Goal: Entertainment & Leisure: Browse casually

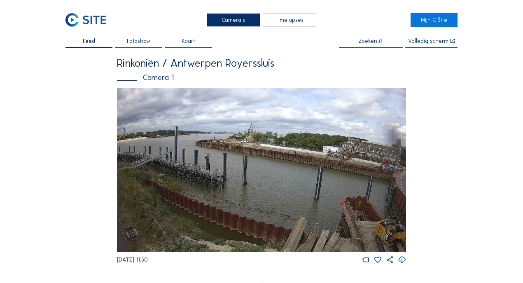
scroll to position [281, 0]
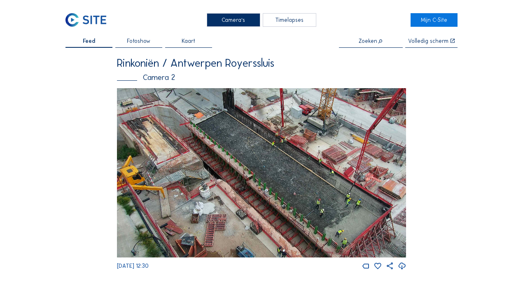
click at [306, 174] on img at bounding box center [261, 173] width 289 height 170
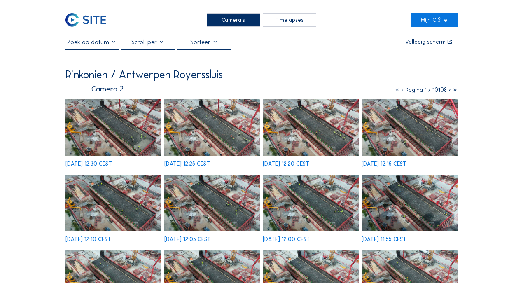
click at [103, 115] on div "Fr 29 Aug 2025 12:30 CEST Fr 29 Aug 2025 12:25 CEST Fr 29 Aug 2025 12:20 CEST F…" at bounding box center [261, 245] width 392 height 293
click at [100, 124] on img at bounding box center [113, 127] width 96 height 56
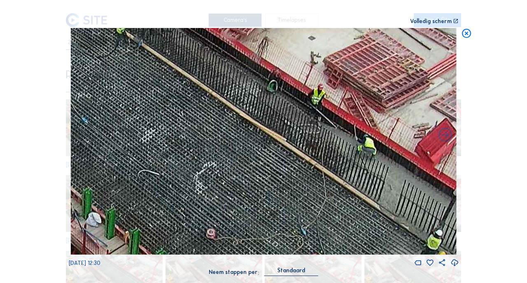
drag, startPoint x: 359, startPoint y: 192, endPoint x: 212, endPoint y: 107, distance: 169.6
click at [214, 109] on img at bounding box center [263, 141] width 385 height 226
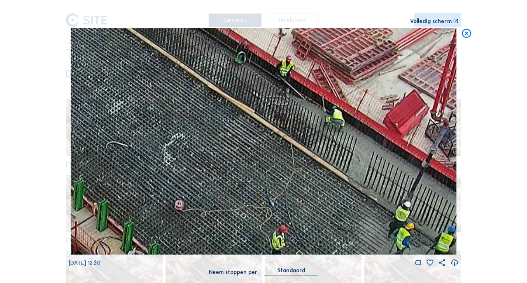
drag, startPoint x: 310, startPoint y: 204, endPoint x: 202, endPoint y: 118, distance: 138.5
click at [202, 118] on img at bounding box center [263, 141] width 385 height 226
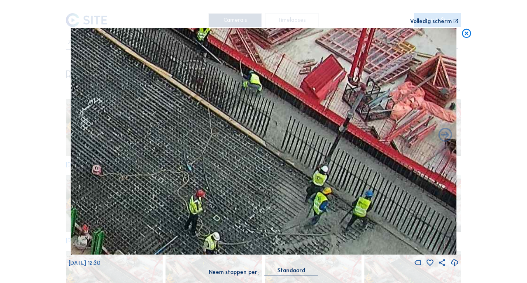
drag, startPoint x: 318, startPoint y: 175, endPoint x: 333, endPoint y: 196, distance: 26.3
click at [346, 207] on img at bounding box center [263, 141] width 385 height 226
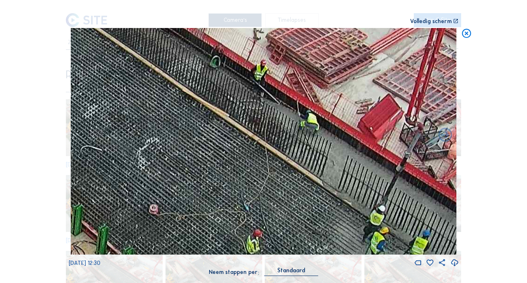
drag, startPoint x: 238, startPoint y: 168, endPoint x: 250, endPoint y: 179, distance: 16.3
click at [250, 179] on img at bounding box center [263, 141] width 385 height 226
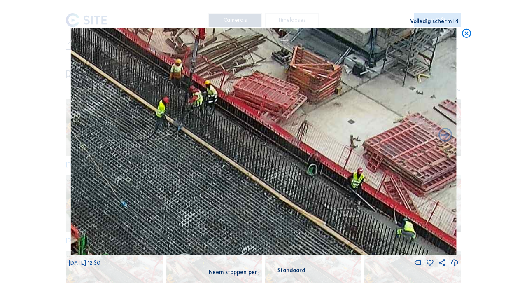
drag, startPoint x: 122, startPoint y: 105, endPoint x: 248, endPoint y: 241, distance: 185.2
click at [248, 241] on img at bounding box center [263, 141] width 385 height 226
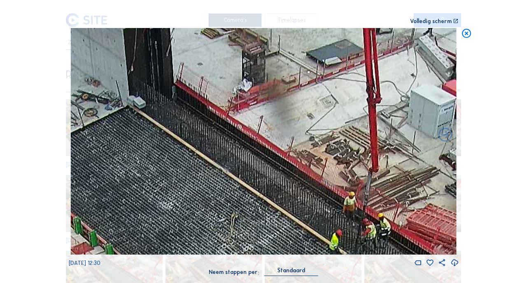
drag, startPoint x: 222, startPoint y: 201, endPoint x: 293, endPoint y: 239, distance: 79.9
click at [293, 239] on img at bounding box center [263, 141] width 385 height 226
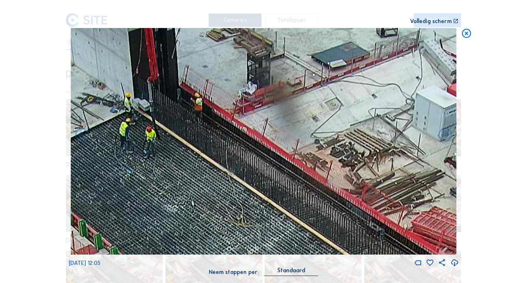
click at [468, 33] on icon at bounding box center [466, 34] width 11 height 12
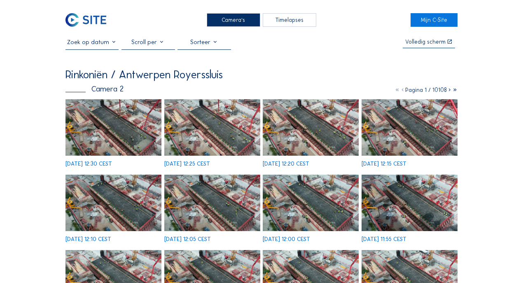
click at [247, 21] on div "Camera's" at bounding box center [233, 20] width 53 height 14
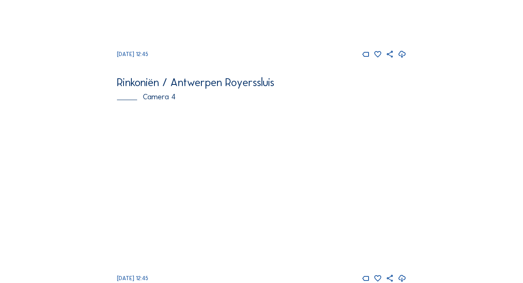
scroll to position [913, 0]
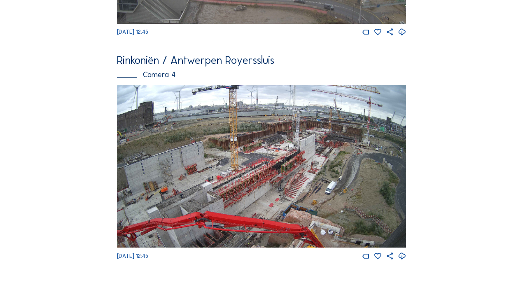
click at [328, 160] on img at bounding box center [261, 166] width 289 height 163
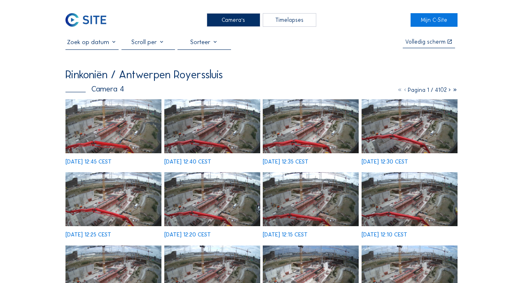
click at [94, 116] on img at bounding box center [113, 126] width 96 height 54
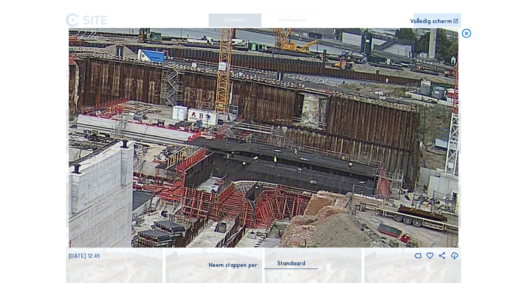
drag, startPoint x: 360, startPoint y: 109, endPoint x: 261, endPoint y: 174, distance: 118.2
click at [261, 174] on img at bounding box center [264, 137] width 390 height 219
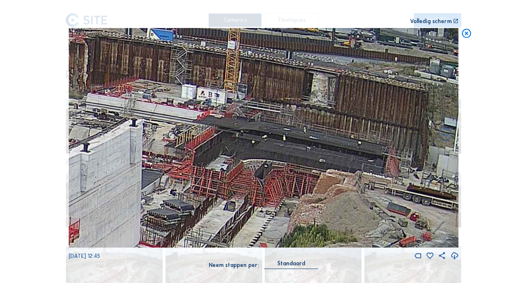
drag, startPoint x: 258, startPoint y: 184, endPoint x: 268, endPoint y: 162, distance: 23.8
click at [268, 162] on img at bounding box center [264, 137] width 390 height 219
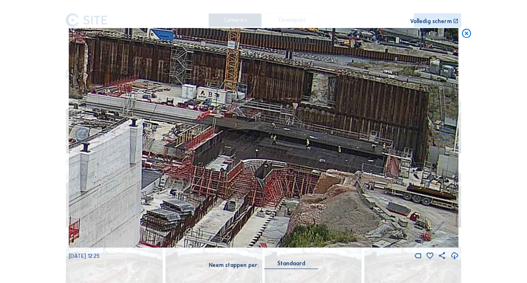
click at [467, 36] on icon at bounding box center [466, 34] width 11 height 12
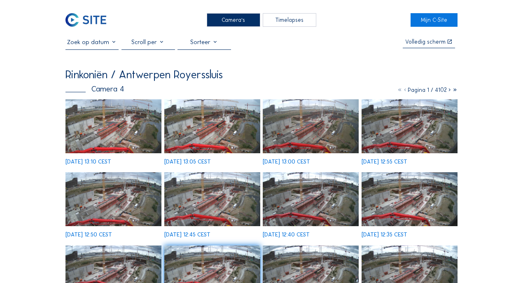
click at [116, 118] on img at bounding box center [113, 126] width 96 height 54
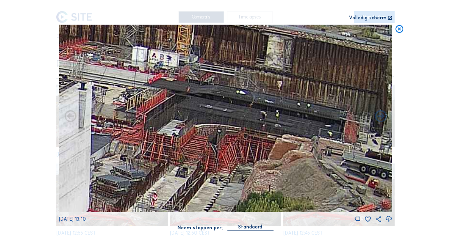
drag, startPoint x: 261, startPoint y: 91, endPoint x: 233, endPoint y: 123, distance: 42.6
click at [233, 123] on img at bounding box center [226, 119] width 334 height 188
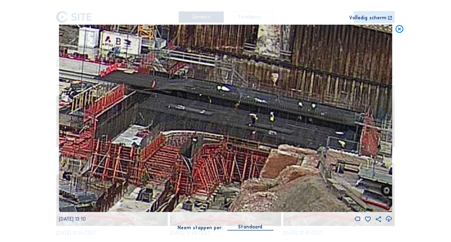
click at [398, 30] on icon at bounding box center [399, 29] width 9 height 9
